Goal: Check status: Check status

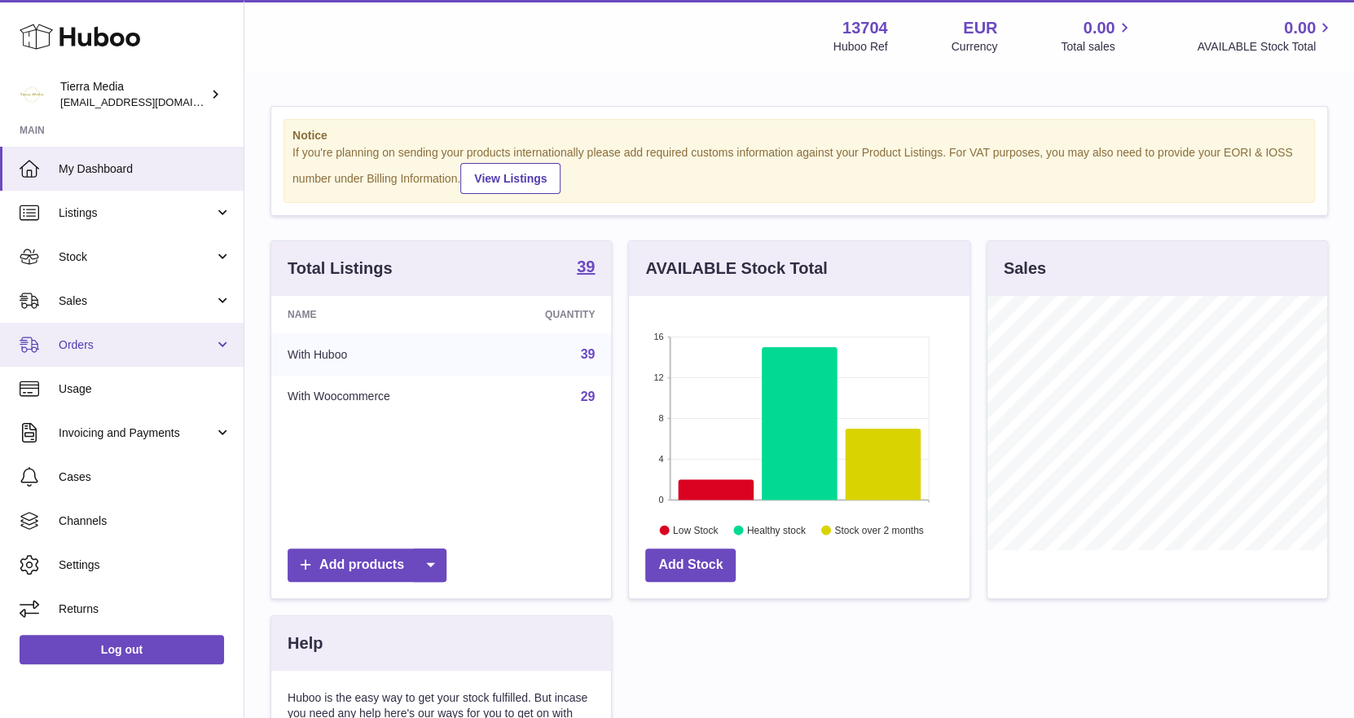
scroll to position [253, 341]
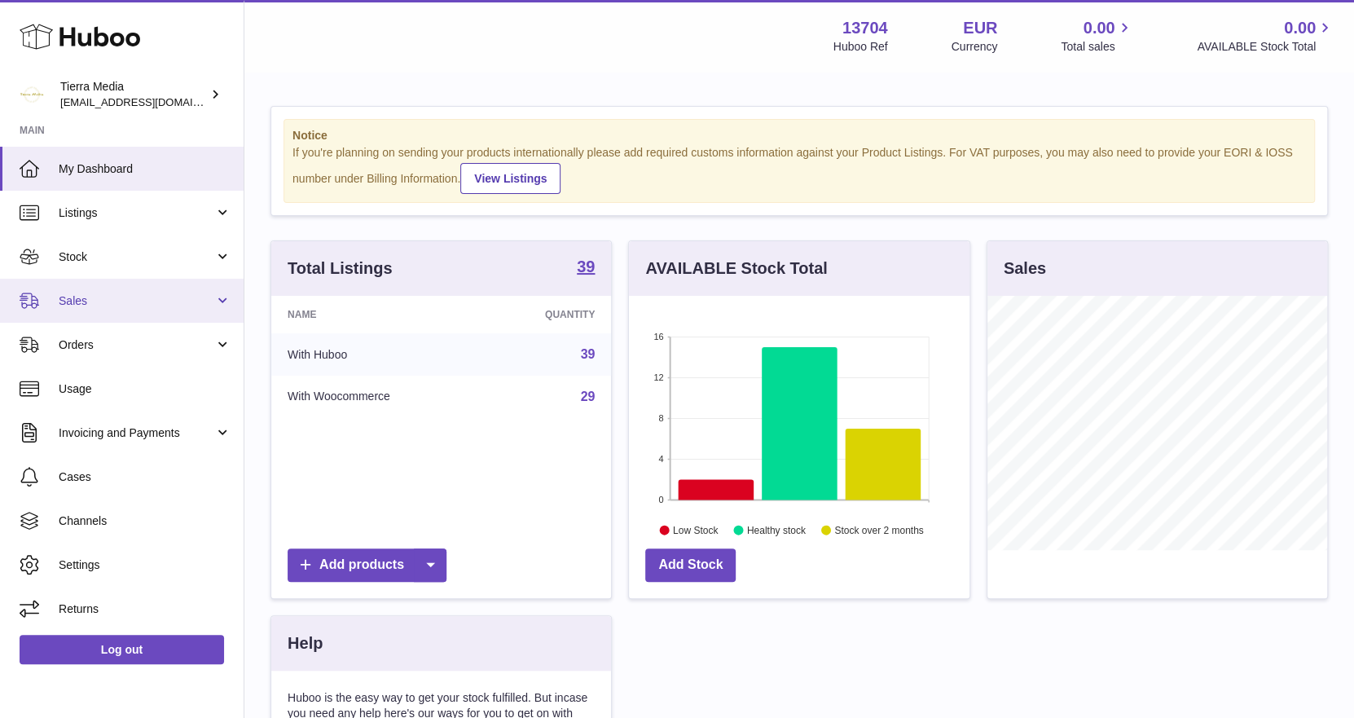
click at [68, 293] on span "Sales" at bounding box center [137, 300] width 156 height 15
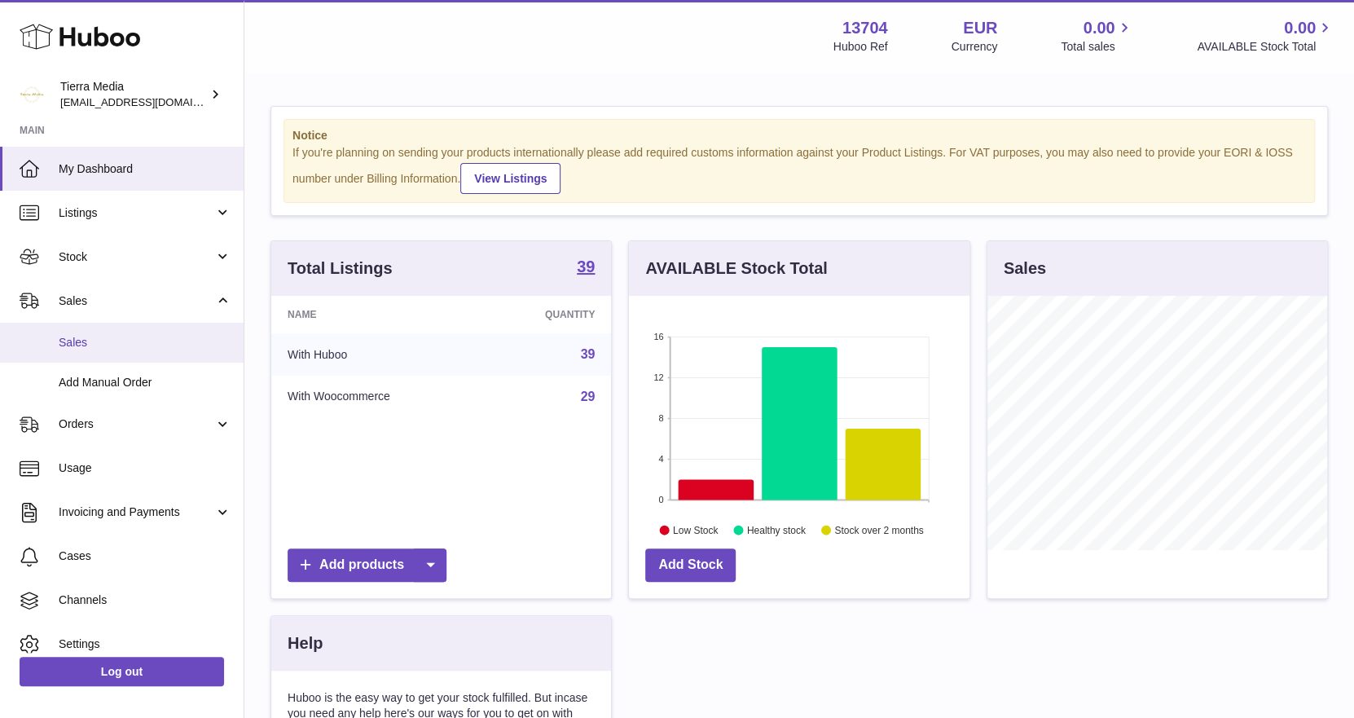
scroll to position [814560, 814474]
click at [89, 344] on span "Sales" at bounding box center [145, 342] width 173 height 15
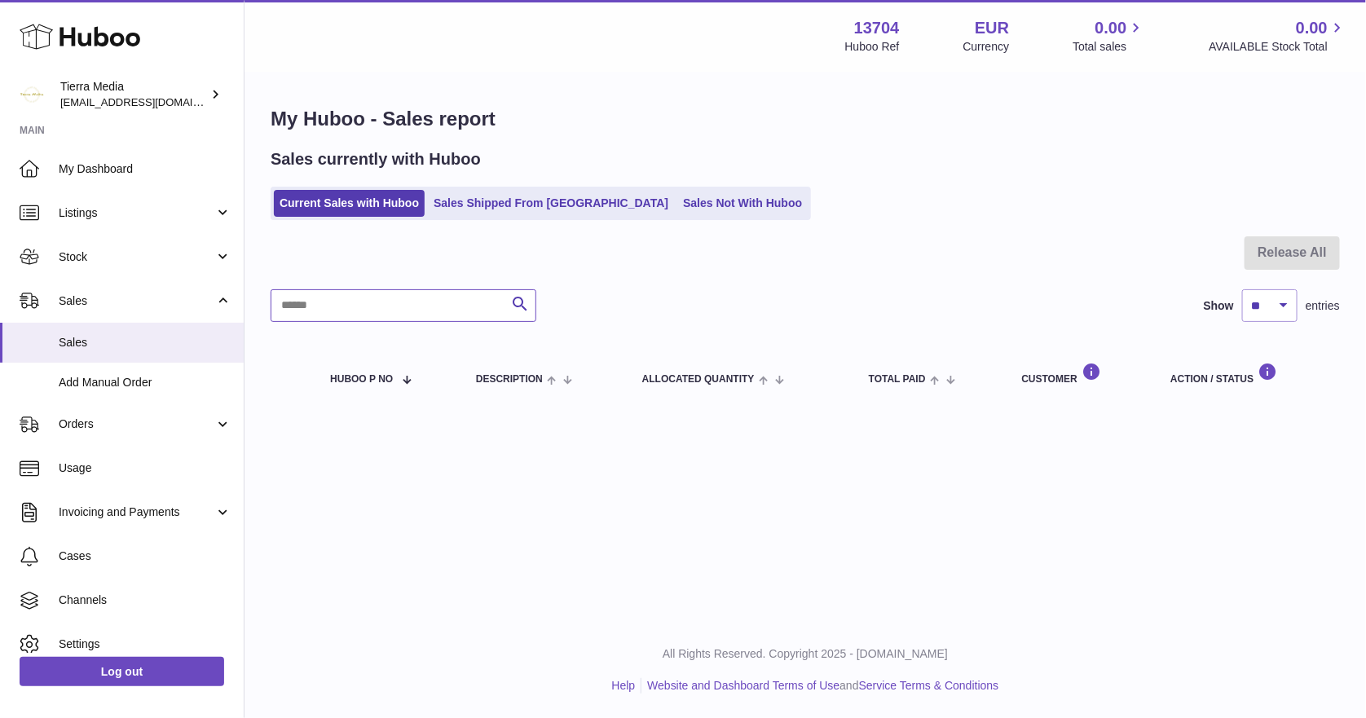
click at [354, 313] on input "text" at bounding box center [404, 305] width 266 height 33
click at [502, 218] on ul "Current Sales with Huboo Sales Shipped From Huboo Sales Not With Huboo" at bounding box center [541, 203] width 540 height 33
click at [500, 205] on link "Sales Shipped From Huboo" at bounding box center [551, 203] width 246 height 27
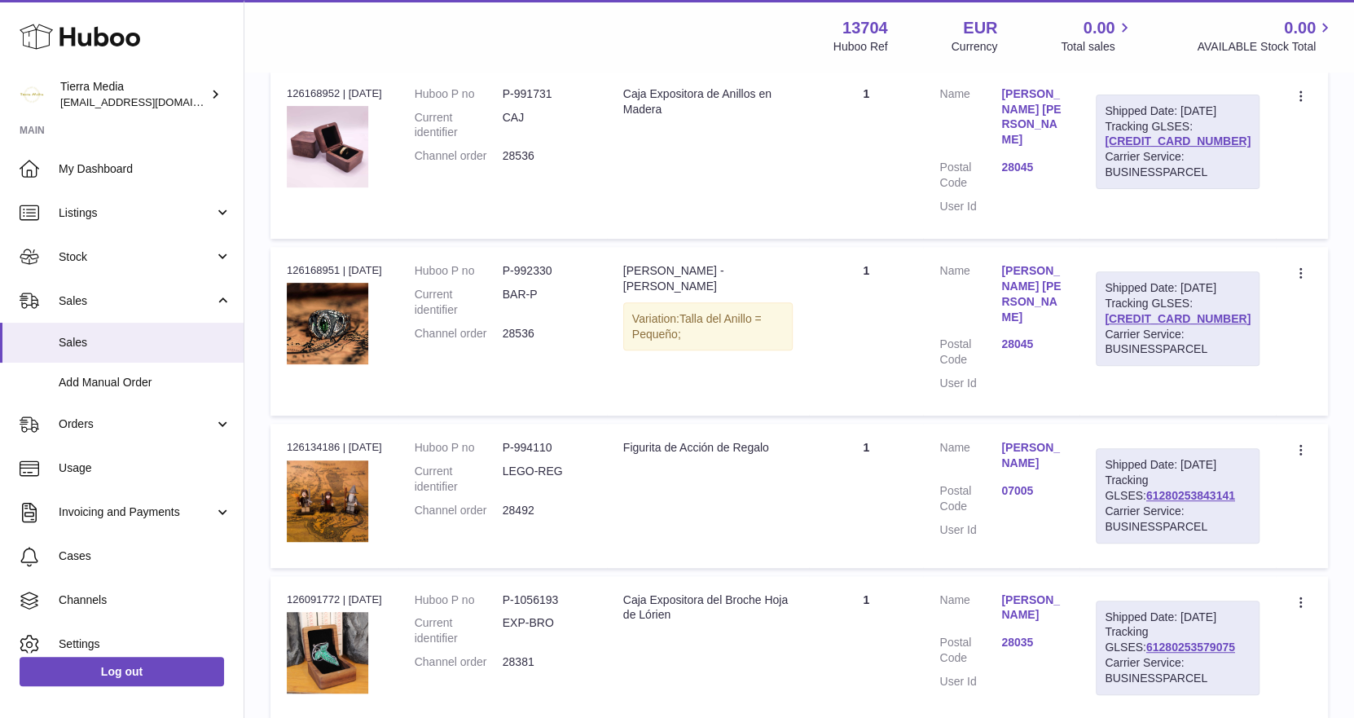
scroll to position [325, 0]
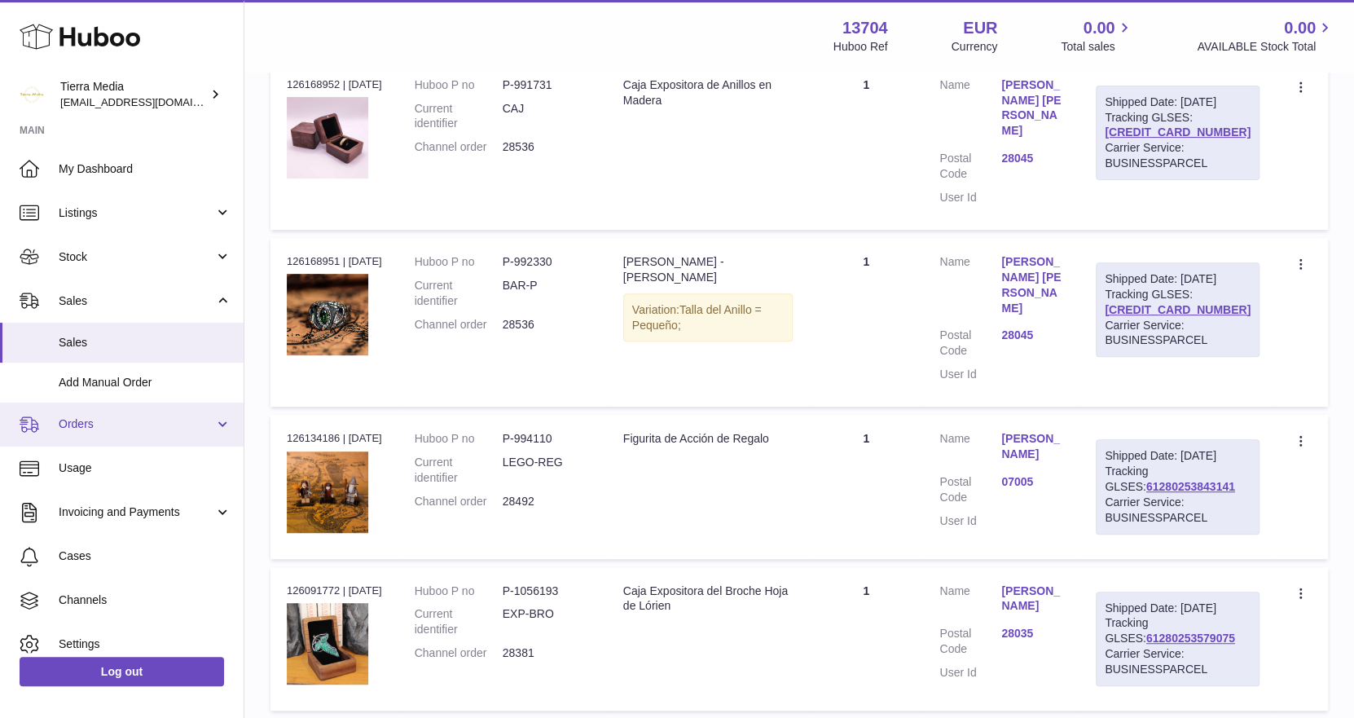
click at [117, 417] on span "Orders" at bounding box center [137, 423] width 156 height 15
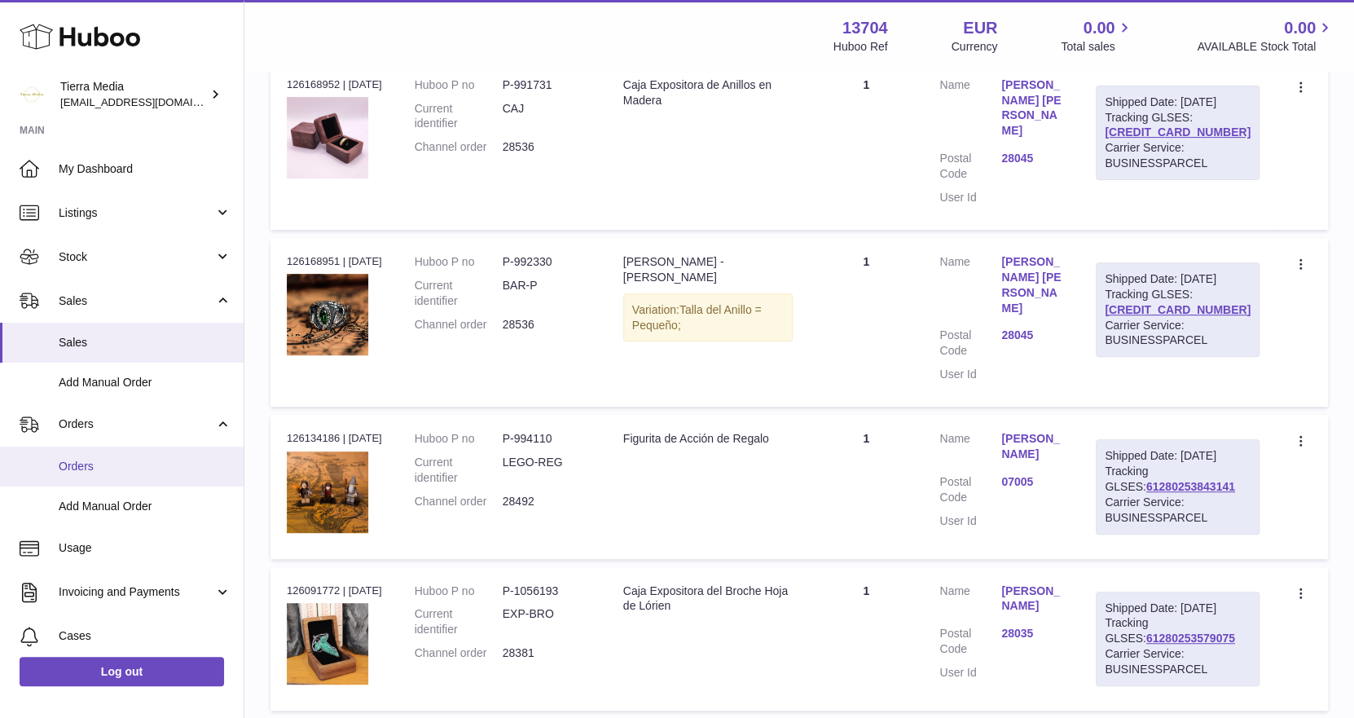
click at [117, 460] on span "Orders" at bounding box center [145, 466] width 173 height 15
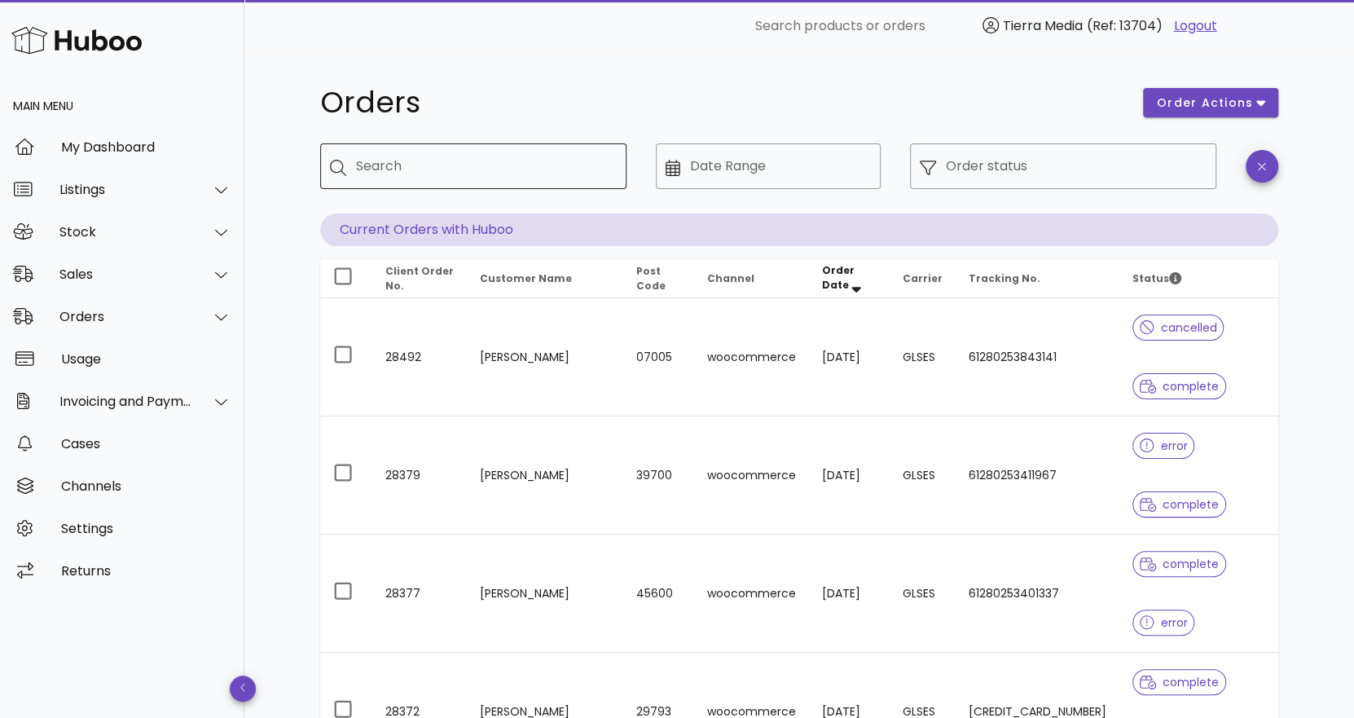
click at [399, 169] on input "Search" at bounding box center [484, 166] width 257 height 26
type input "***"
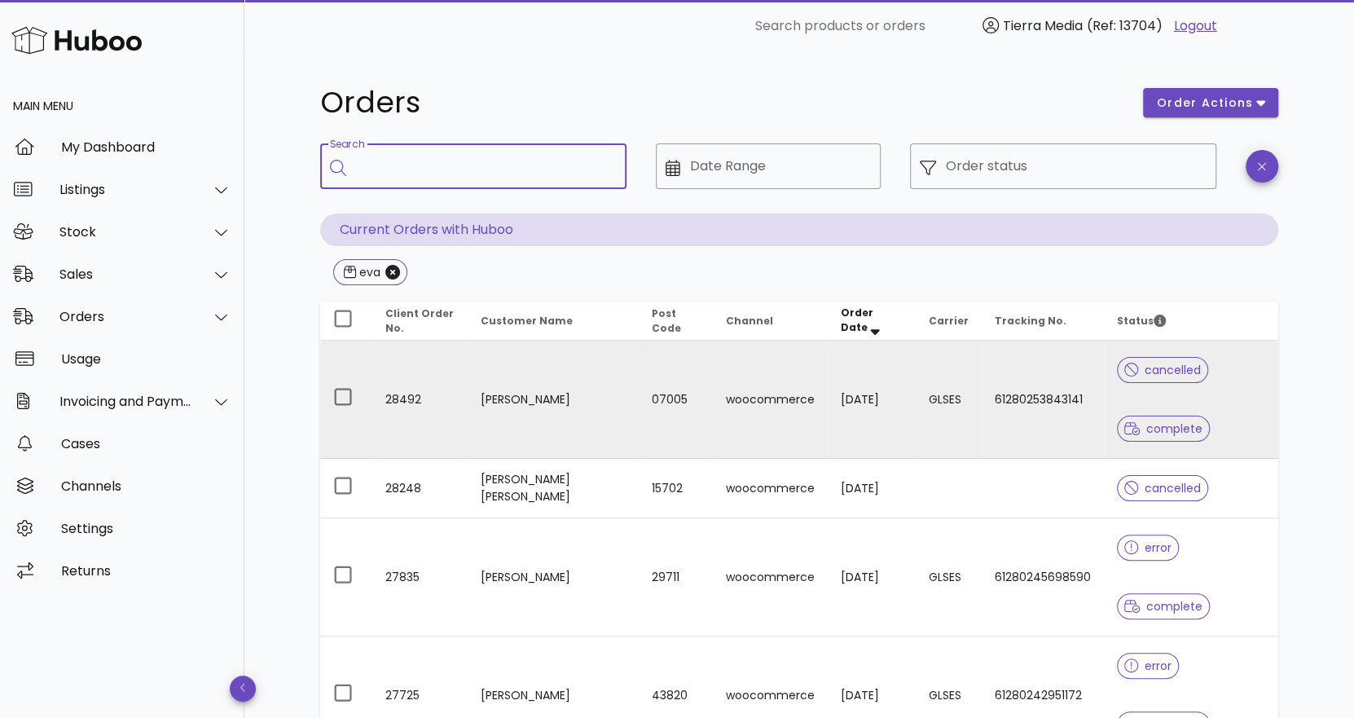
click at [882, 395] on td "08/10/2025" at bounding box center [871, 400] width 87 height 118
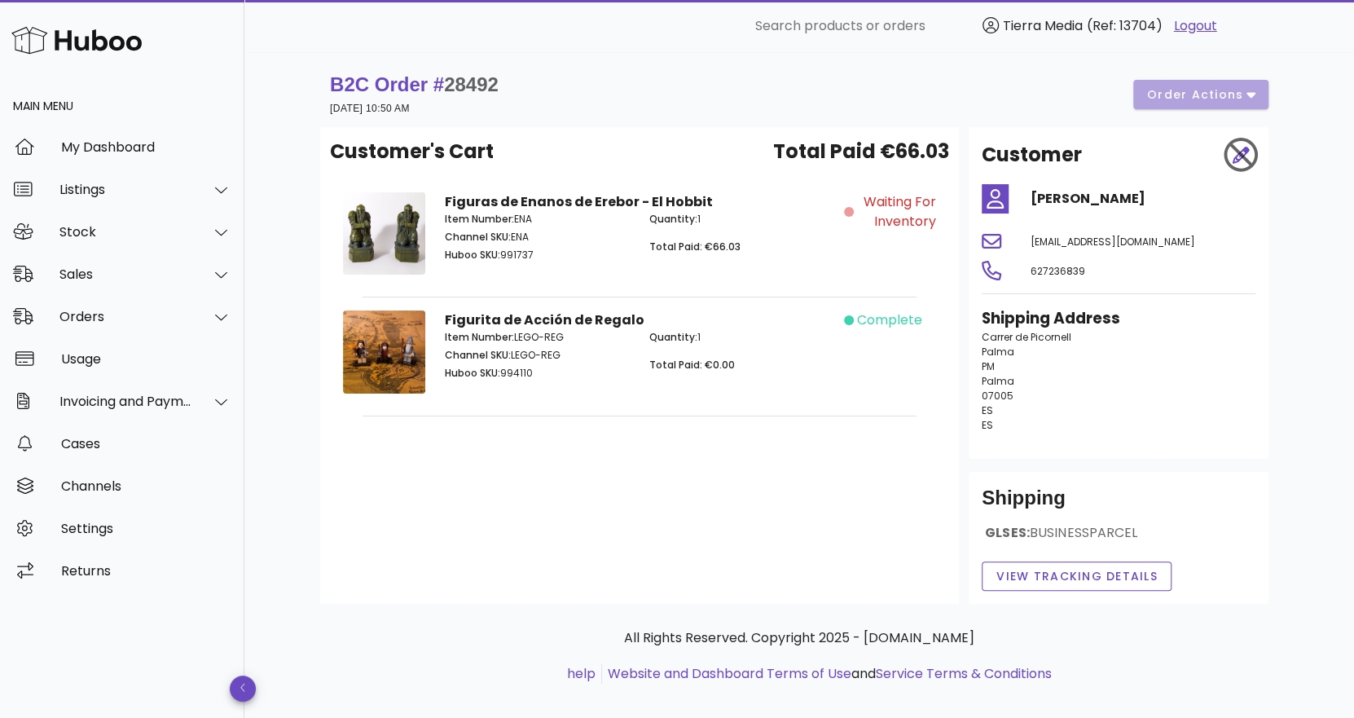
click at [464, 84] on span "28492" at bounding box center [471, 84] width 55 height 22
copy span "28492"
click at [613, 51] on div "​ Search products or orders Tierra Media (Ref: 13704) Logout" at bounding box center [800, 26] width 966 height 52
click at [100, 443] on div "Cases" at bounding box center [146, 443] width 170 height 15
